Goal: Transaction & Acquisition: Purchase product/service

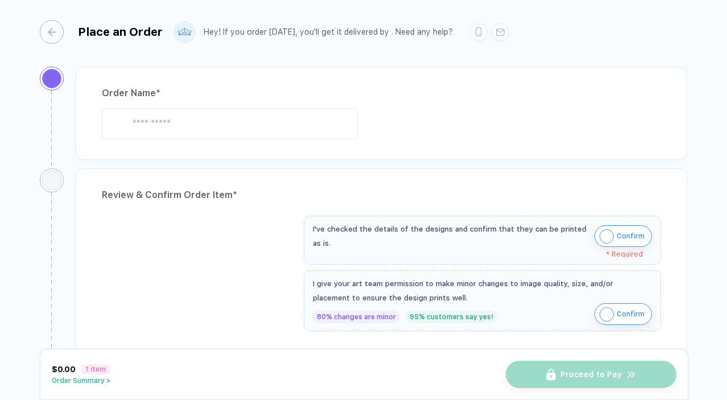
type input "**********"
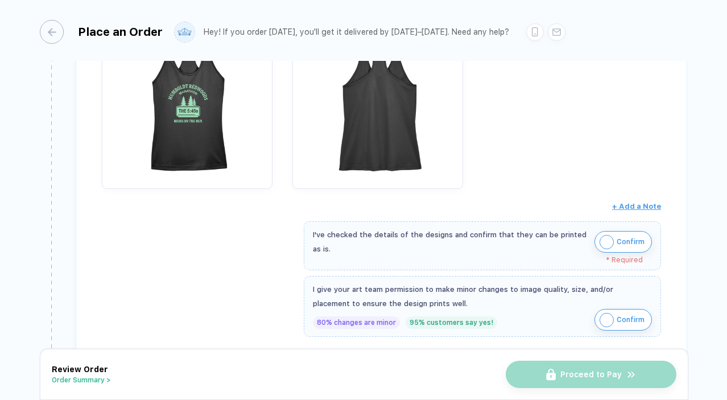
scroll to position [302, 0]
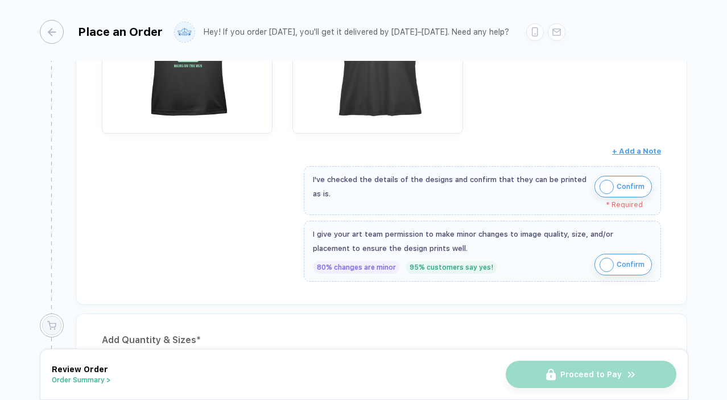
click at [631, 183] on span "Confirm" at bounding box center [631, 187] width 28 height 18
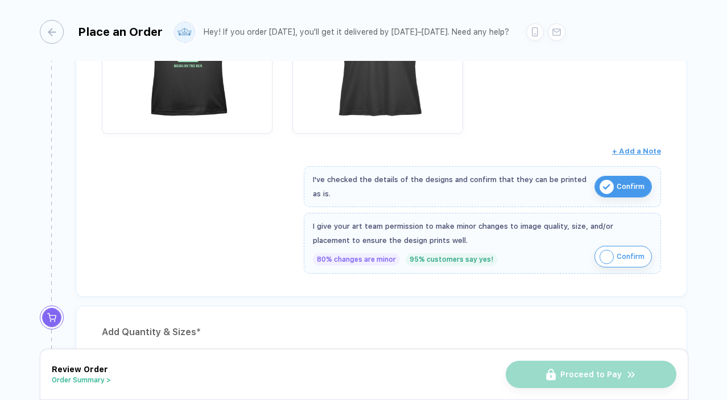
click at [618, 254] on span "Confirm" at bounding box center [631, 257] width 28 height 18
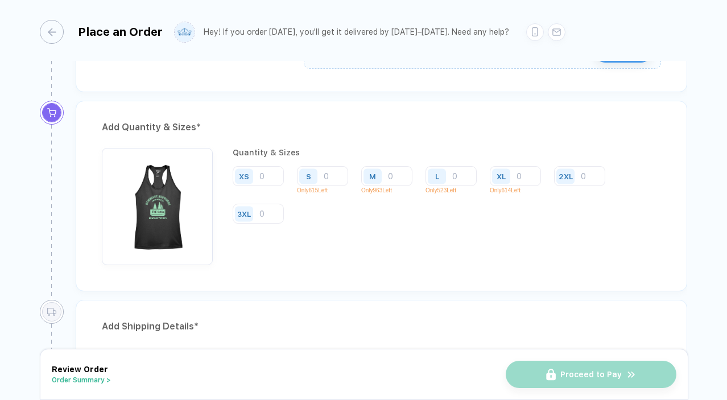
scroll to position [509, 0]
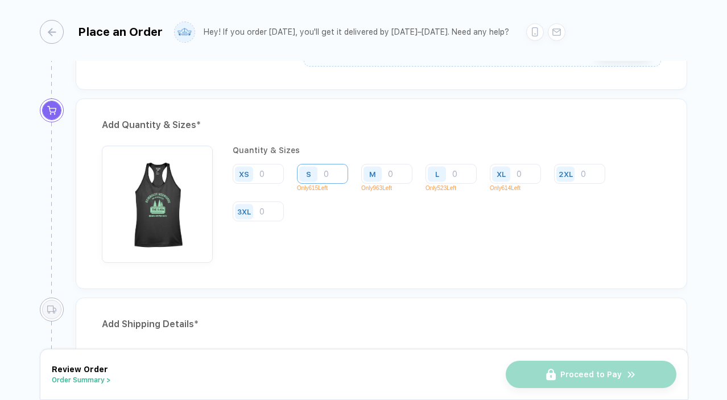
click at [337, 176] on input "number" at bounding box center [322, 174] width 51 height 20
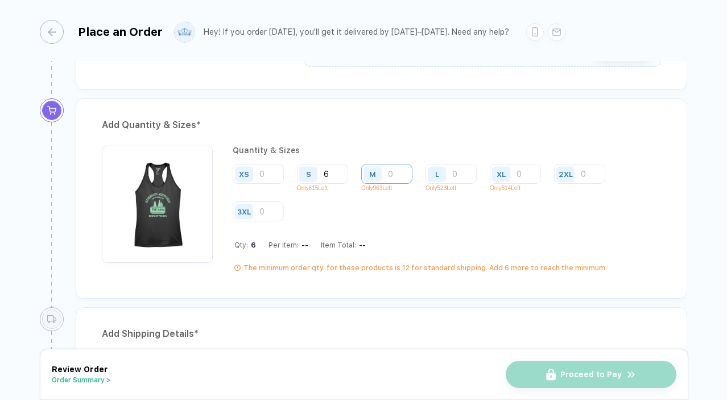
type input "6"
click at [398, 175] on input "number" at bounding box center [386, 174] width 51 height 20
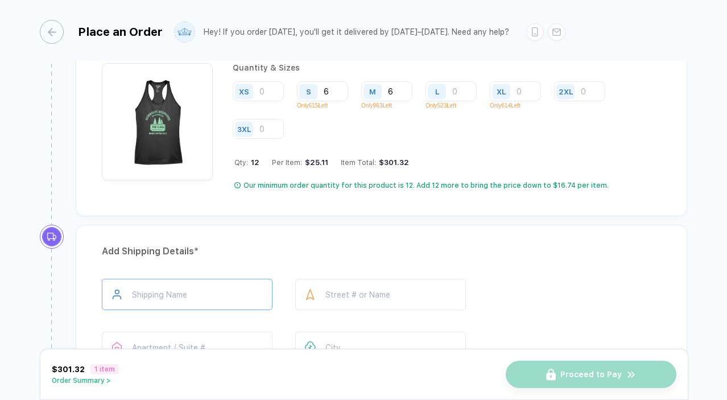
scroll to position [612, 0]
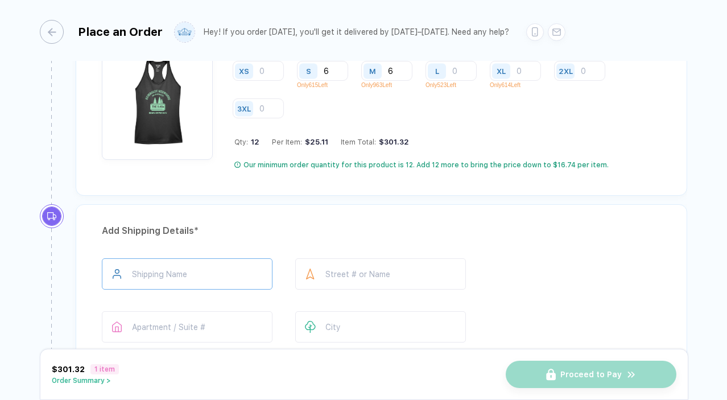
type input "6"
click at [167, 279] on input "text" at bounding box center [187, 273] width 171 height 31
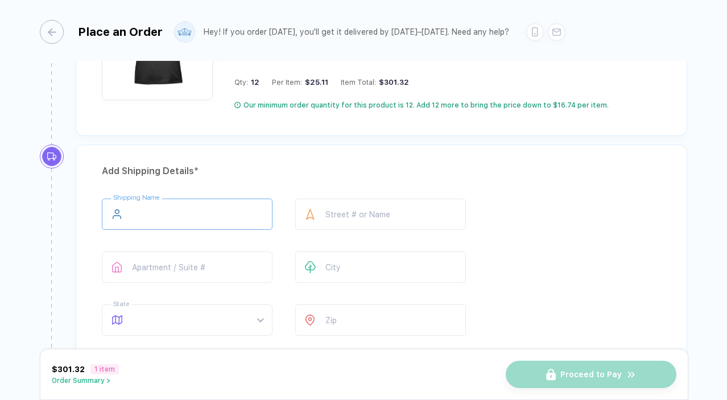
scroll to position [672, 0]
click at [198, 217] on input "*******" at bounding box center [187, 213] width 171 height 31
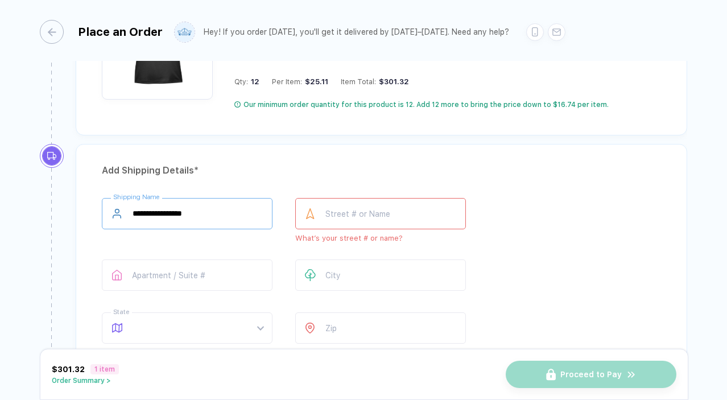
type input "**********"
click at [350, 209] on input "text" at bounding box center [380, 213] width 171 height 31
type input "**********"
type input "*******"
type input "**"
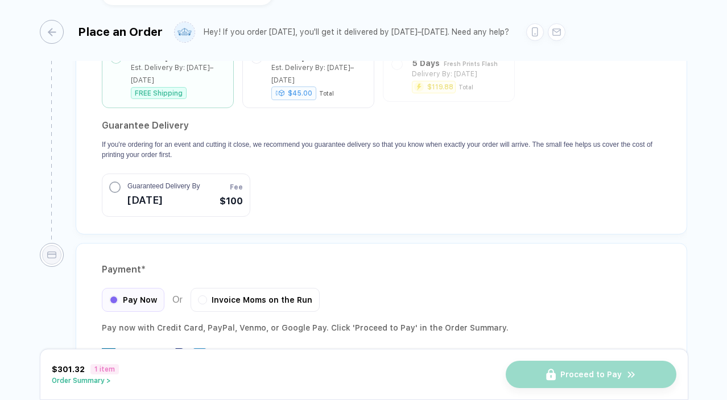
scroll to position [1076, 0]
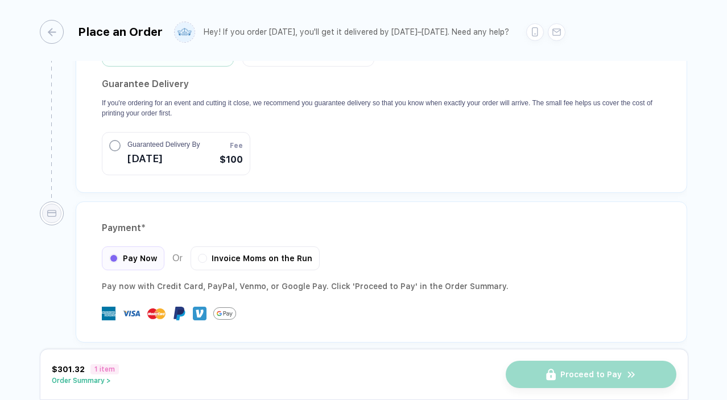
click at [436, 327] on div "Payment * Pay Now Or Invoice Moms on the Run Pay now with Credit Card, PayPal ,…" at bounding box center [382, 271] width 612 height 141
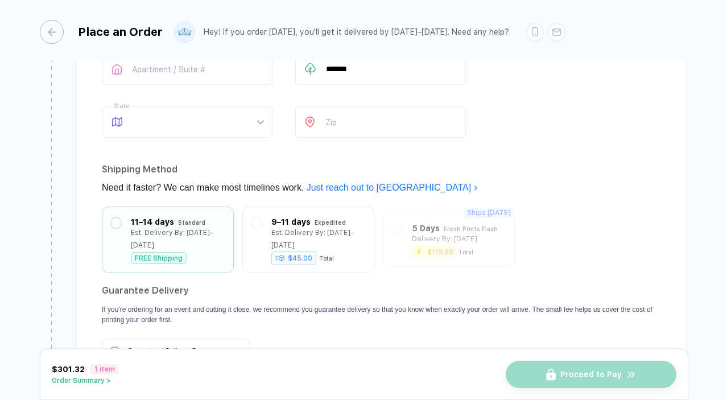
scroll to position [796, 0]
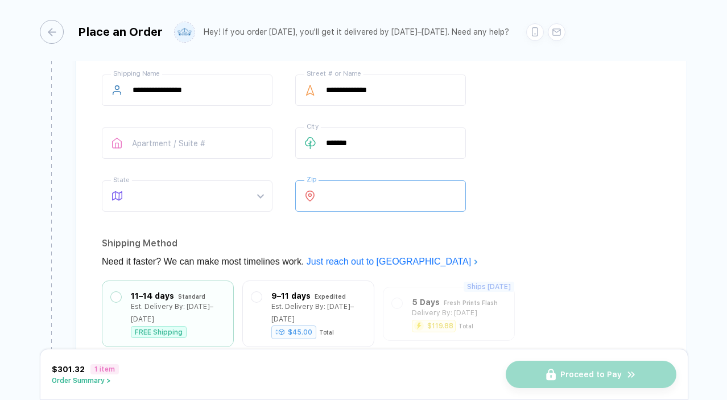
click at [335, 204] on input "number" at bounding box center [380, 195] width 171 height 31
click at [385, 188] on input "number" at bounding box center [380, 195] width 171 height 31
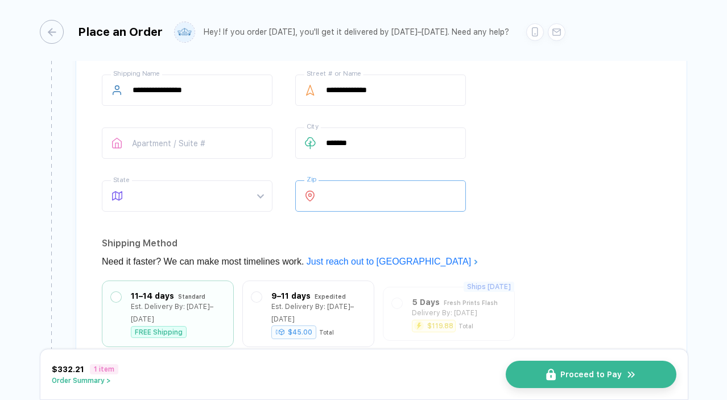
type input "*****"
click at [644, 176] on div "**********" at bounding box center [381, 146] width 559 height 142
click at [579, 373] on span "Proceed to Pay" at bounding box center [597, 374] width 61 height 9
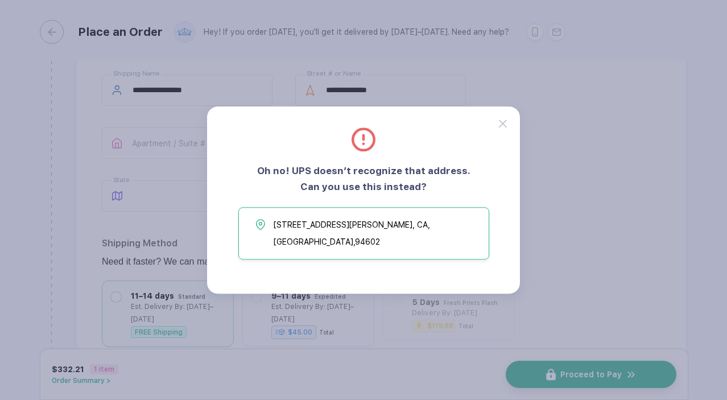
click at [334, 237] on span "[STREET_ADDRESS][PERSON_NAME]" at bounding box center [378, 233] width 209 height 34
type input "**********"
type input "*******"
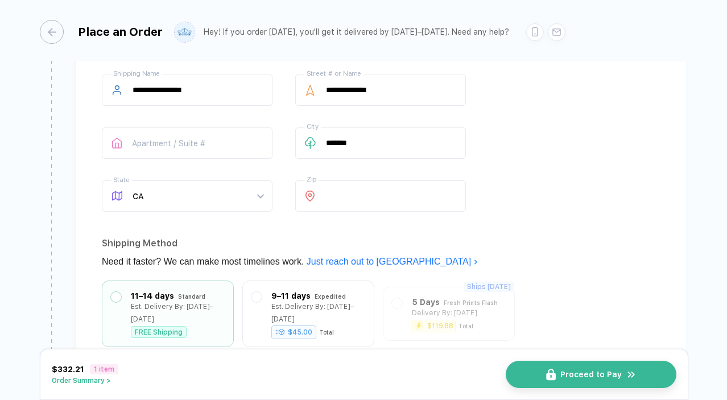
scroll to position [934, 0]
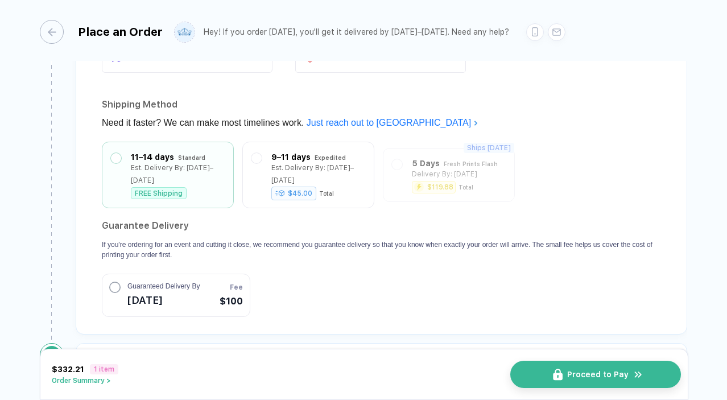
click at [581, 381] on button "Proceed to Pay" at bounding box center [595, 374] width 171 height 27
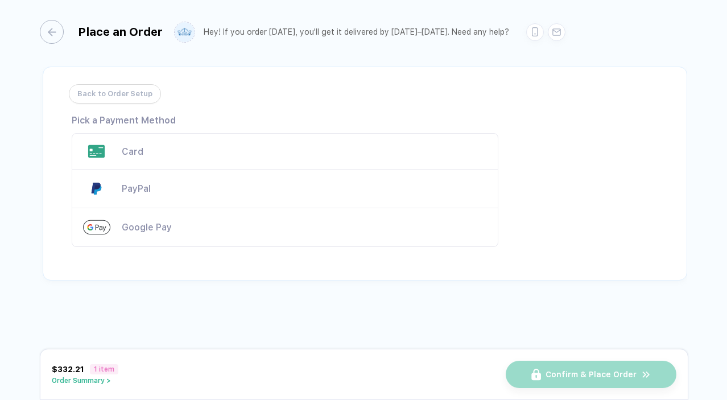
click at [129, 147] on div "Card" at bounding box center [304, 151] width 365 height 11
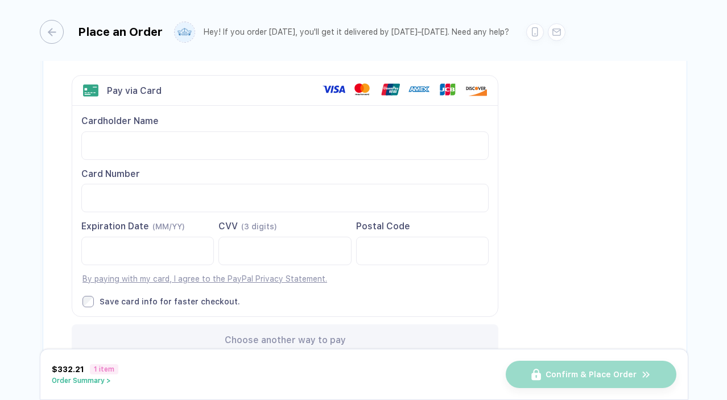
scroll to position [60, 0]
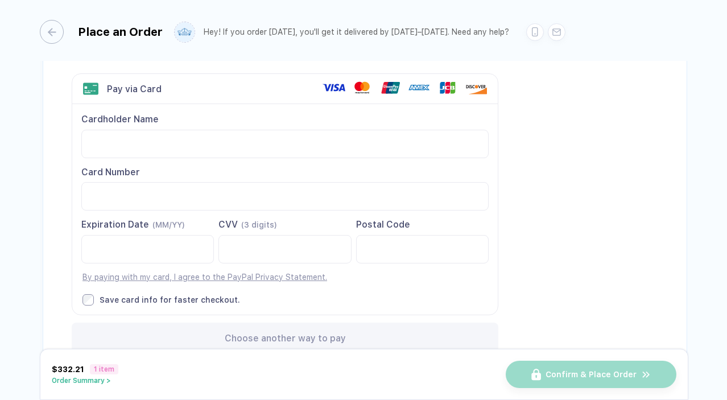
click at [56, 98] on div "Back to Order Setup Visa MasterCard Union Pay American Express JCB Discover Din…" at bounding box center [365, 192] width 645 height 370
click at [52, 35] on div "button" at bounding box center [46, 32] width 24 height 24
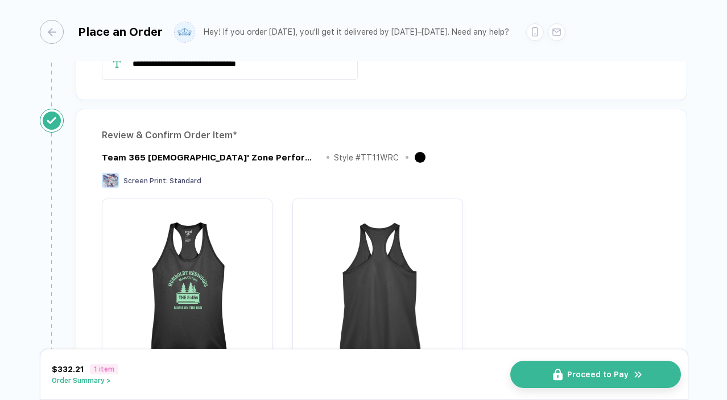
click at [572, 373] on span "Proceed to Pay" at bounding box center [597, 374] width 61 height 9
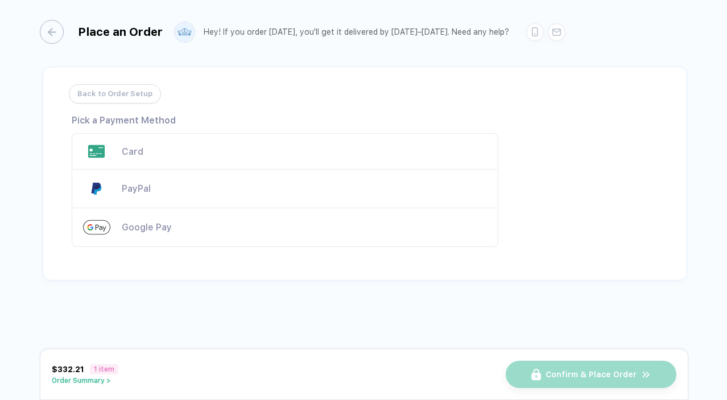
click at [138, 186] on div "PayPal" at bounding box center [304, 188] width 365 height 11
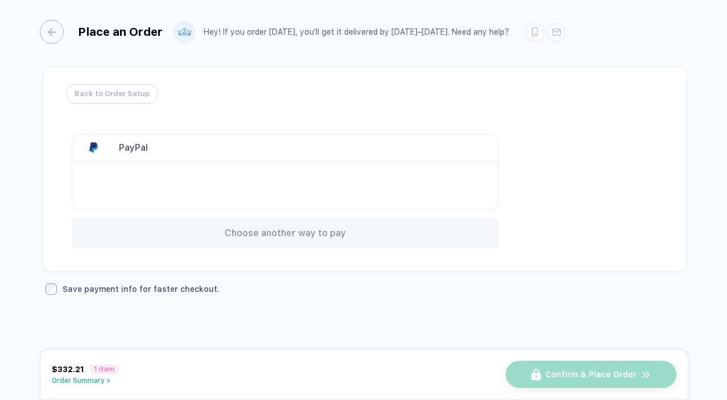
click at [102, 99] on span "Back to Order Setup" at bounding box center [112, 94] width 75 height 18
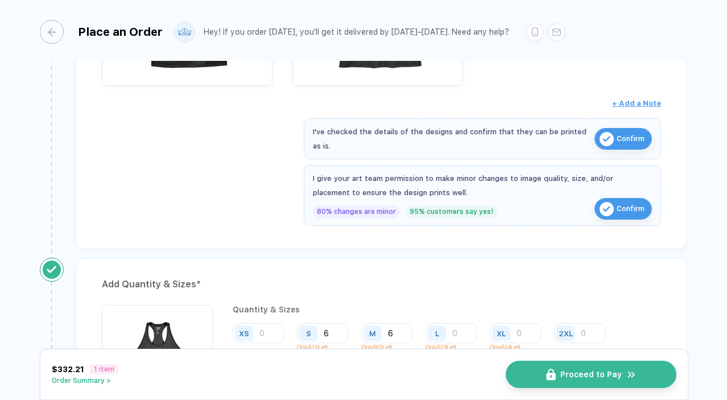
scroll to position [536, 0]
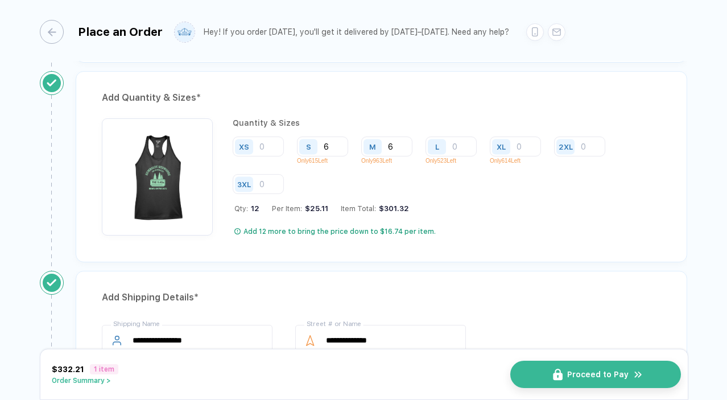
click at [616, 374] on span "Proceed to Pay" at bounding box center [597, 374] width 61 height 9
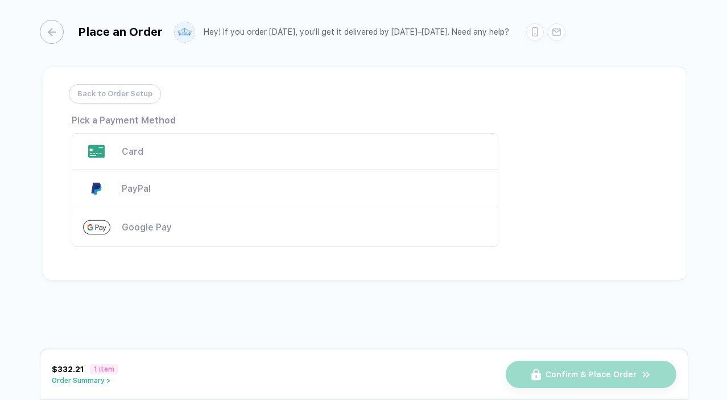
click at [131, 158] on div "Card" at bounding box center [285, 151] width 427 height 36
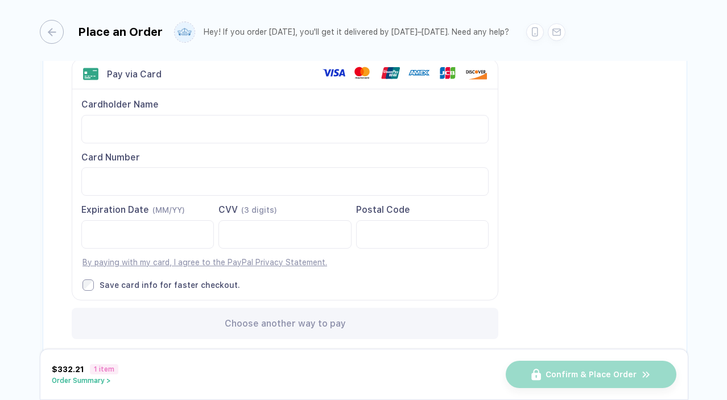
scroll to position [106, 0]
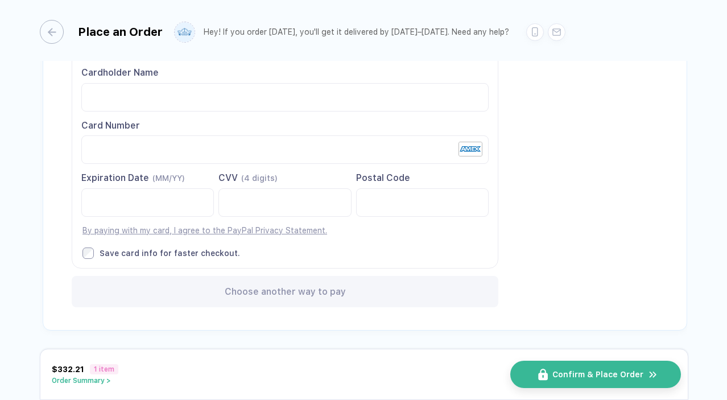
click at [559, 378] on span "Confirm & Place Order" at bounding box center [598, 374] width 91 height 9
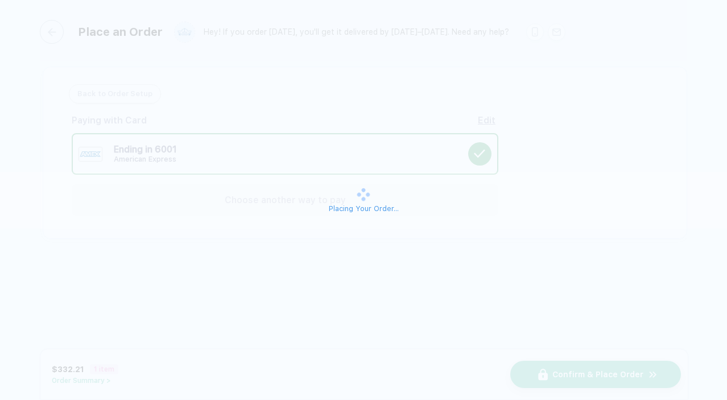
scroll to position [0, 0]
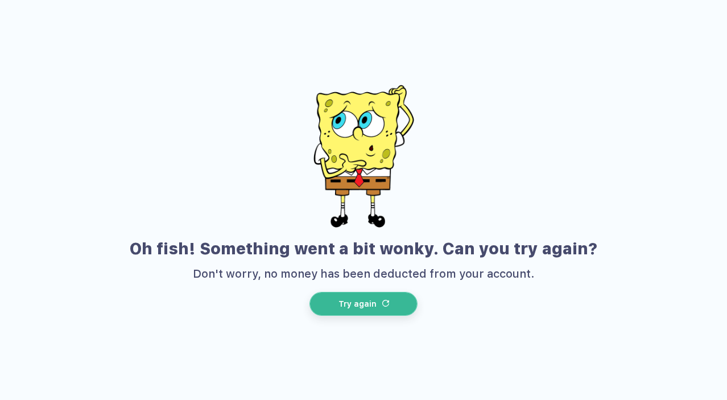
click at [379, 307] on button "Try again" at bounding box center [364, 304] width 108 height 24
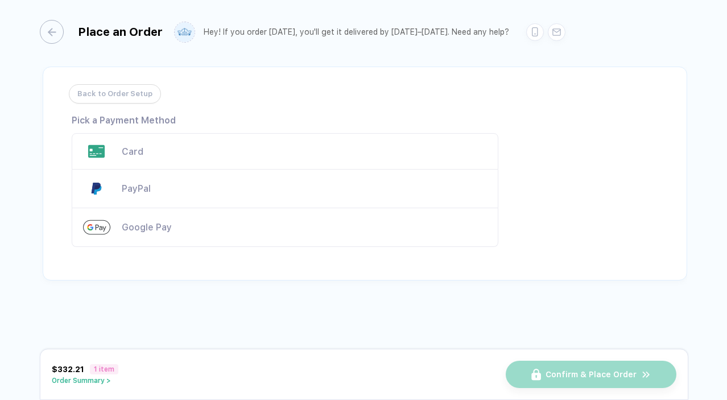
click at [157, 231] on div "Google Pay" at bounding box center [304, 227] width 365 height 11
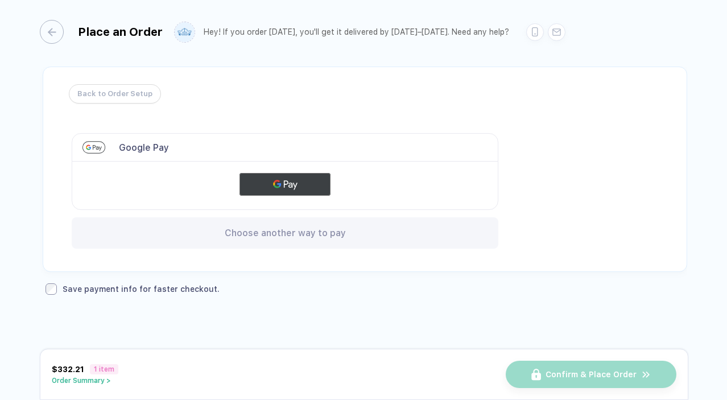
click at [322, 187] on button "Google Pay" at bounding box center [285, 184] width 91 height 23
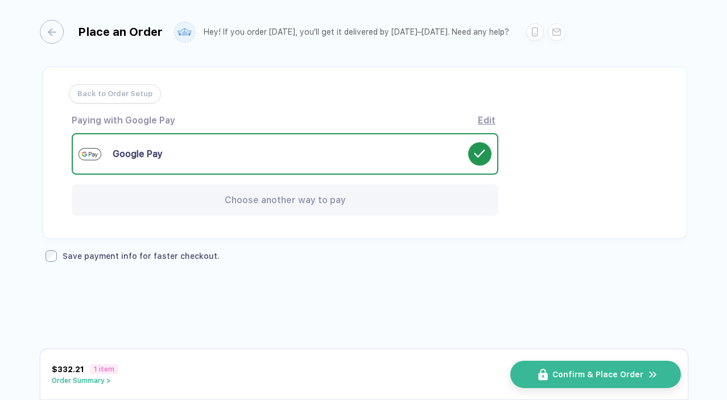
click at [592, 376] on span "Confirm & Place Order" at bounding box center [598, 374] width 91 height 9
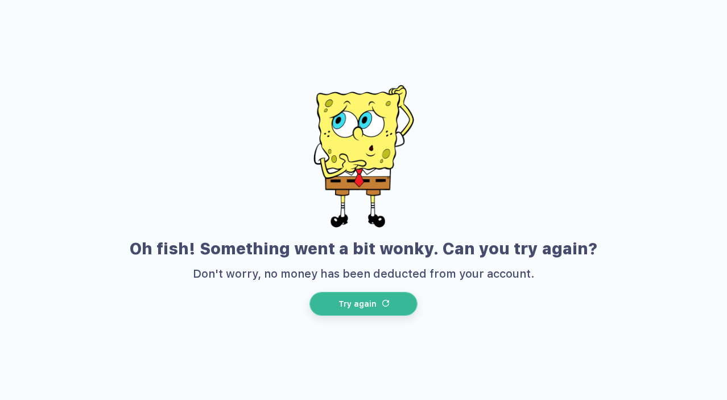
click at [384, 303] on img "button" at bounding box center [385, 303] width 7 height 7
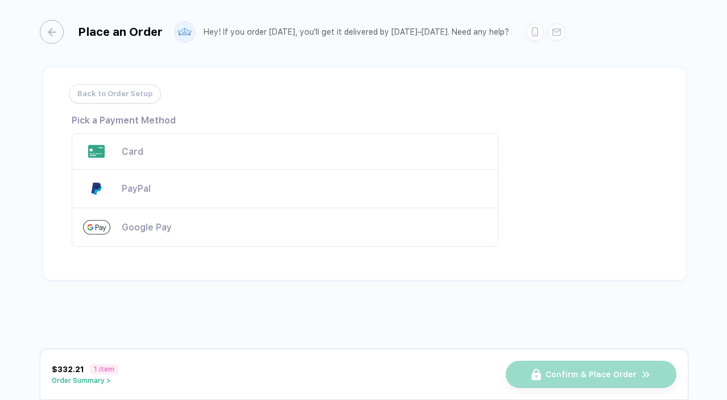
click at [135, 149] on div "Card" at bounding box center [304, 151] width 365 height 11
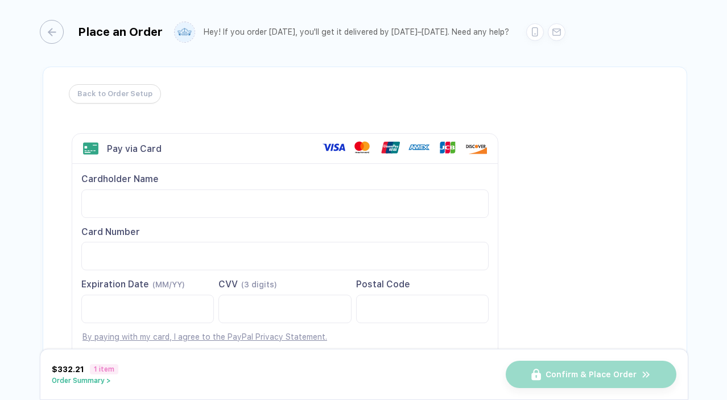
click at [423, 230] on div "Card Number" at bounding box center [284, 232] width 407 height 13
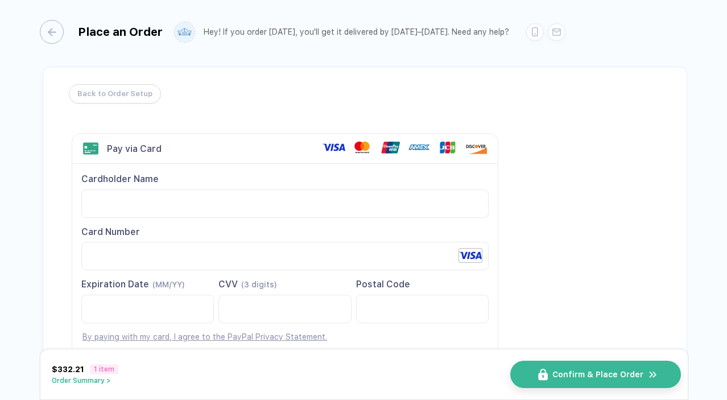
click at [553, 371] on button "Confirm & Place Order" at bounding box center [595, 374] width 171 height 27
